Goal: Find contact information: Find contact information

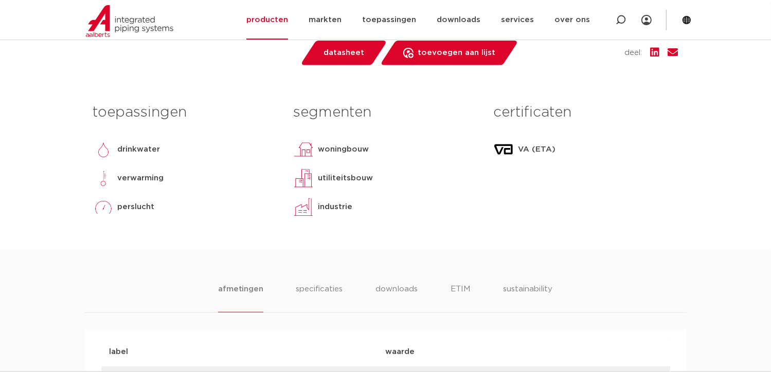
scroll to position [566, 0]
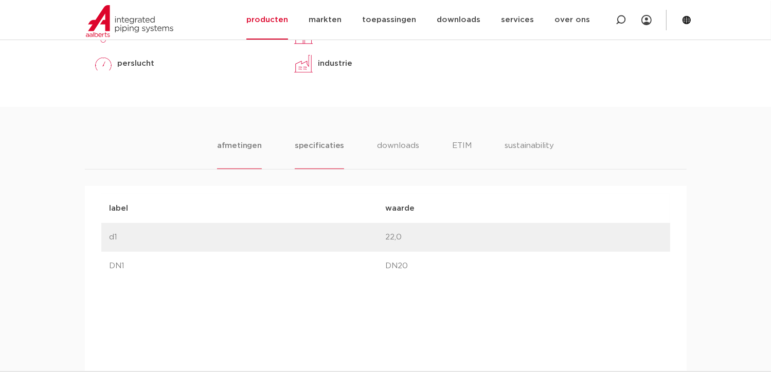
click at [320, 143] on li "specificaties" at bounding box center [319, 154] width 49 height 29
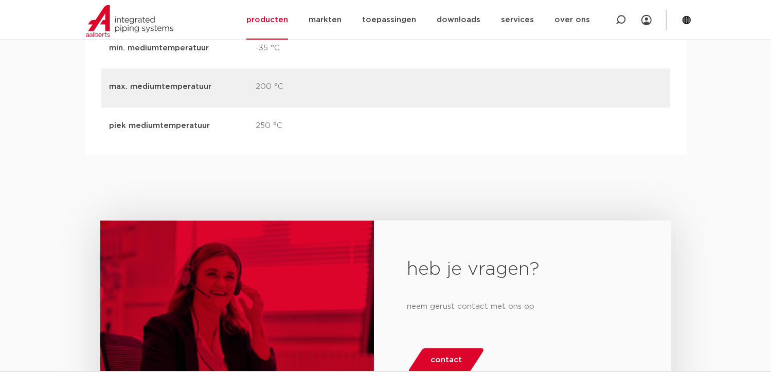
scroll to position [2056, 0]
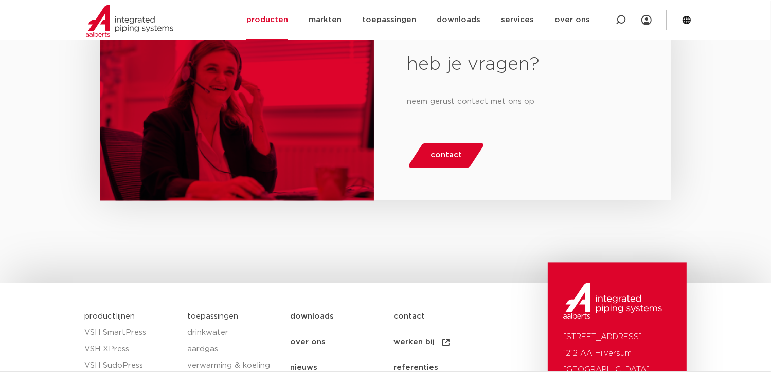
click at [440, 156] on span "contact" at bounding box center [445, 155] width 31 height 16
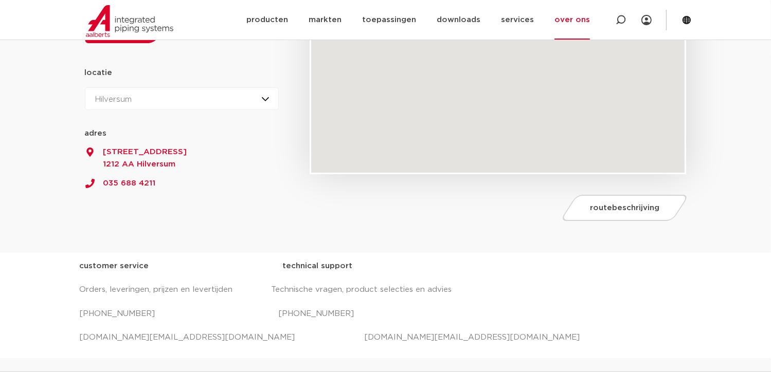
scroll to position [103, 0]
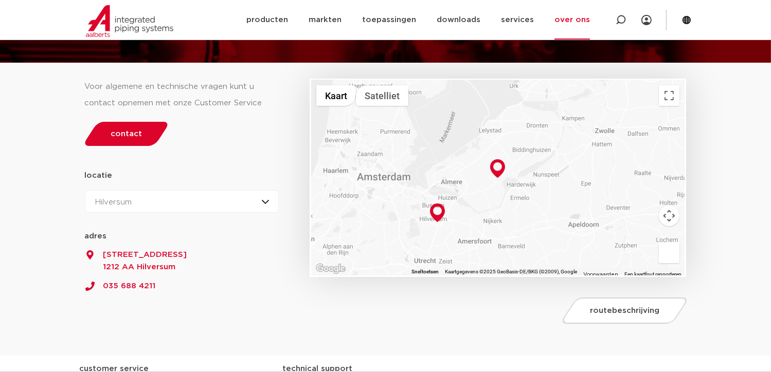
click at [268, 197] on div "Hilversum Hilversum Zeewolde" at bounding box center [182, 201] width 194 height 23
